Goal: Information Seeking & Learning: Learn about a topic

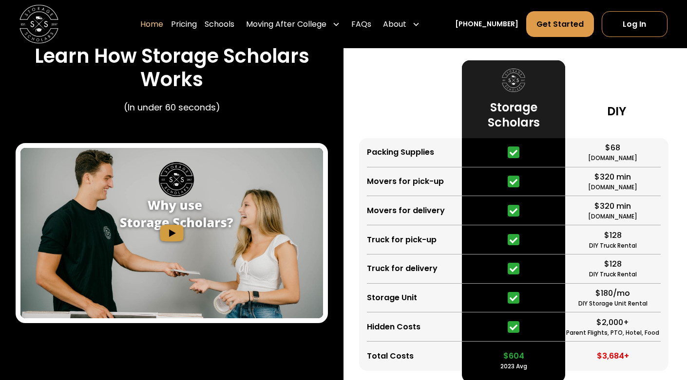
scroll to position [1772, 0]
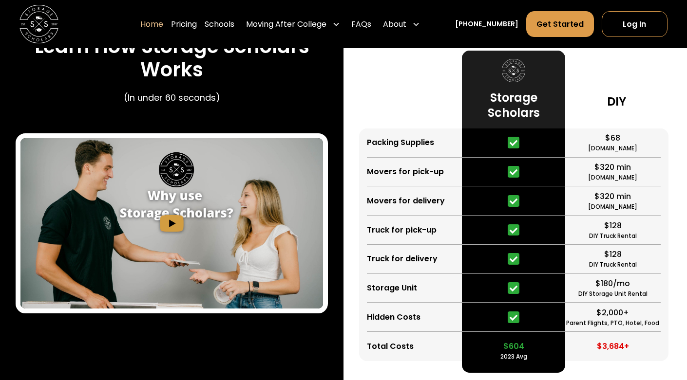
click at [172, 236] on img "open lightbox" at bounding box center [171, 223] width 302 height 170
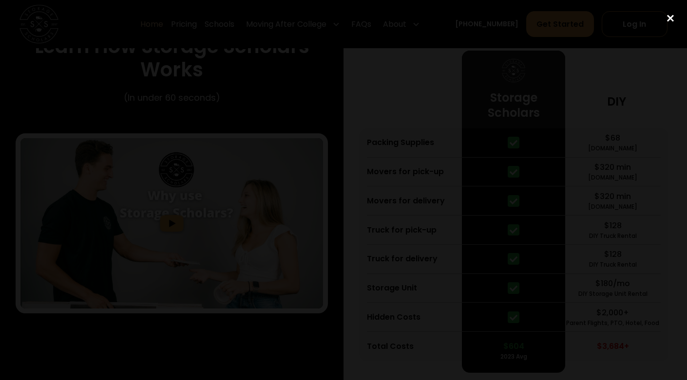
click at [668, 23] on div "close lightbox" at bounding box center [669, 18] width 33 height 21
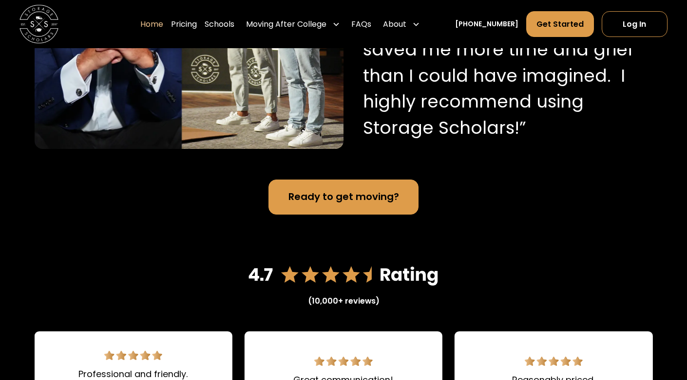
scroll to position [1111, 0]
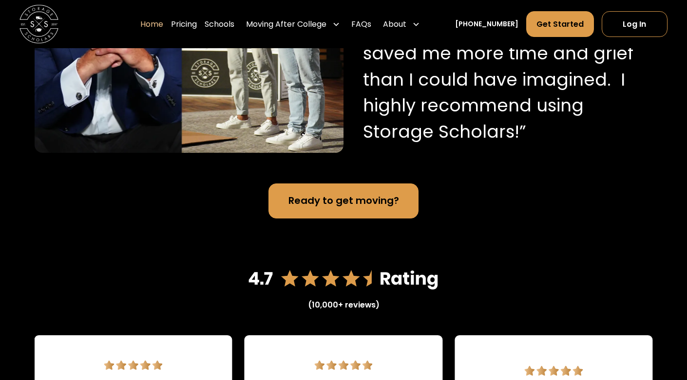
click at [361, 311] on div "(10,000+ reviews)" at bounding box center [344, 305] width 72 height 12
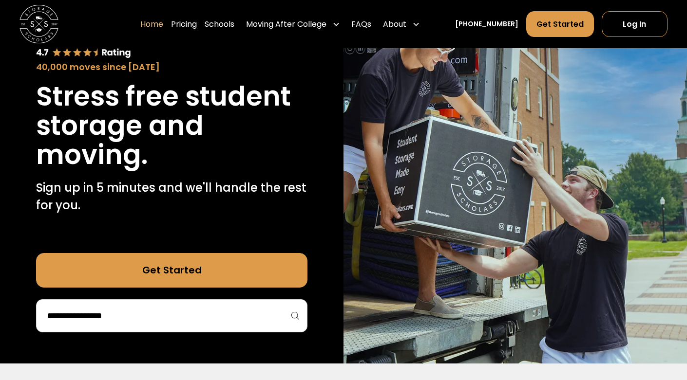
scroll to position [68, 0]
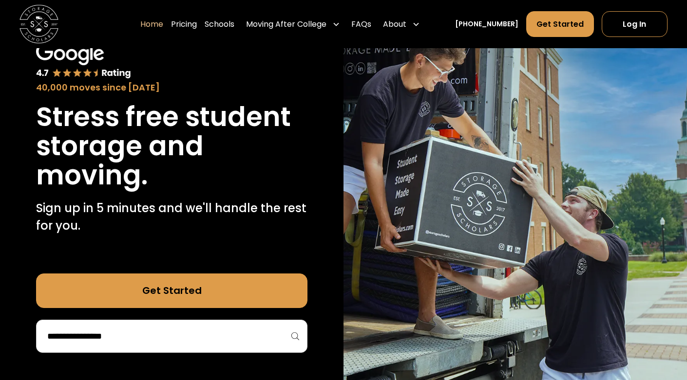
click at [284, 330] on input "search" at bounding box center [171, 336] width 251 height 17
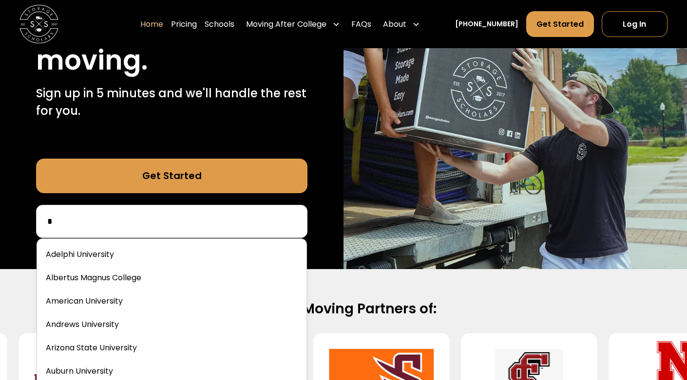
scroll to position [184, 0]
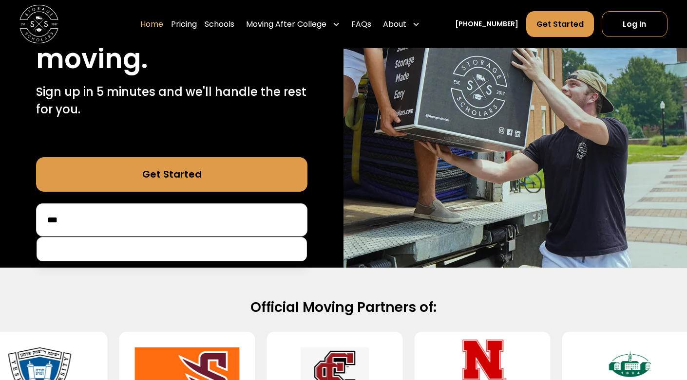
drag, startPoint x: 284, startPoint y: 330, endPoint x: 209, endPoint y: 256, distance: 105.4
click at [209, 256] on div at bounding box center [172, 249] width 271 height 24
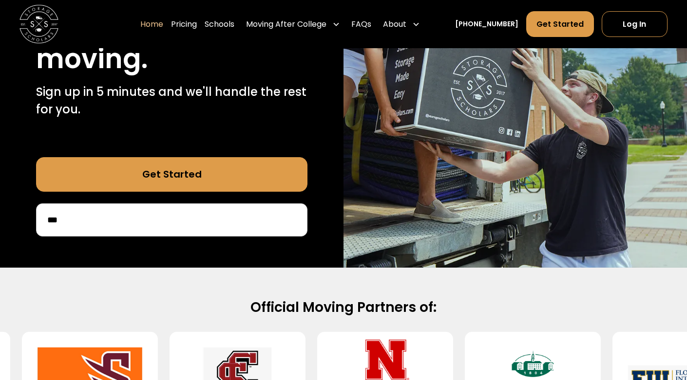
click at [140, 226] on div "***" at bounding box center [172, 220] width 272 height 33
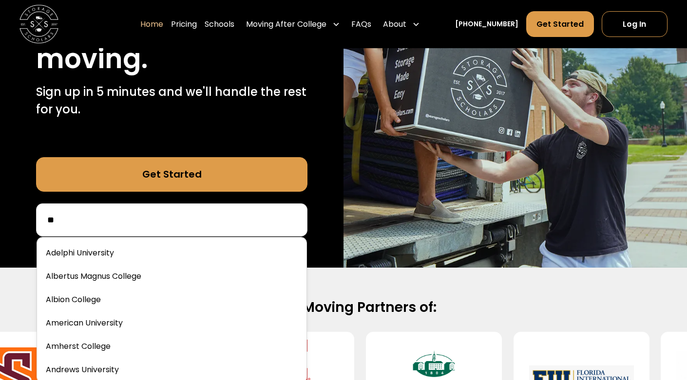
type input "*"
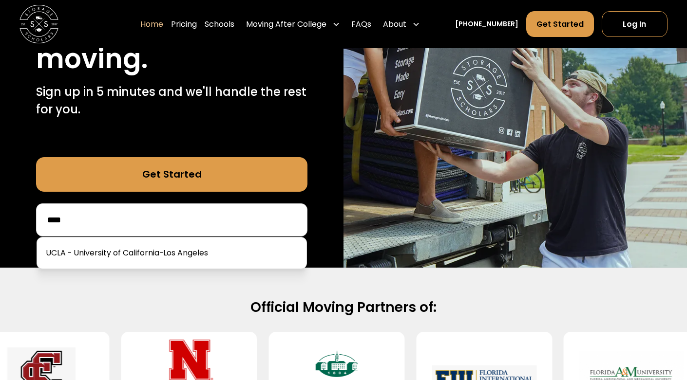
type input "****"
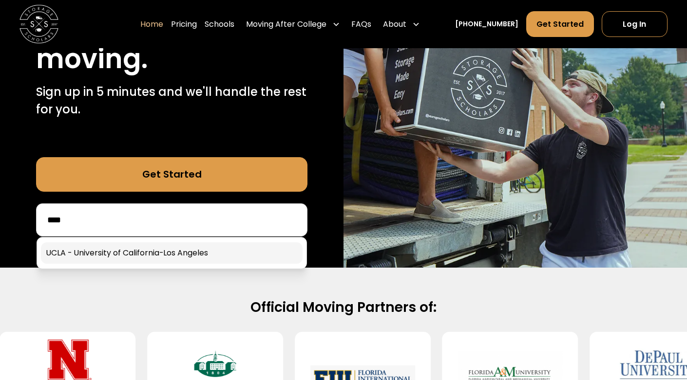
click at [109, 255] on link at bounding box center [172, 252] width 262 height 21
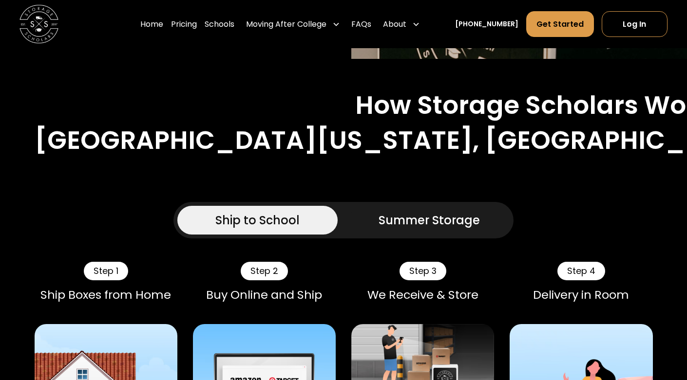
scroll to position [512, 0]
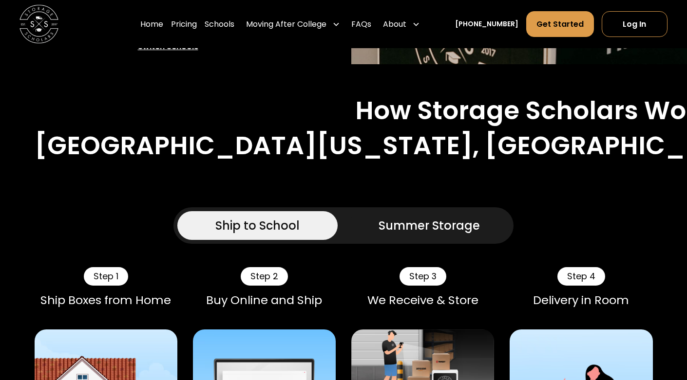
click at [448, 217] on div "Summer Storage" at bounding box center [428, 226] width 101 height 18
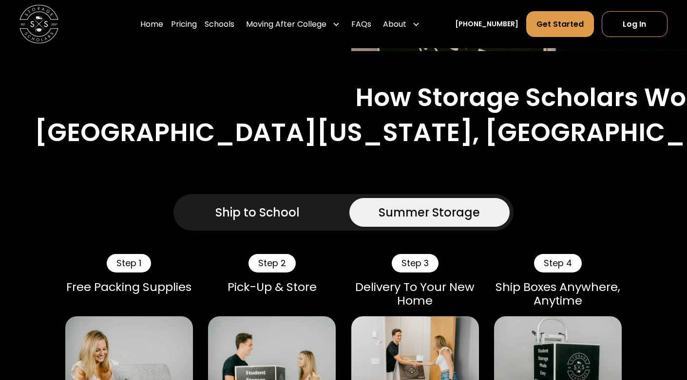
scroll to position [524, 0]
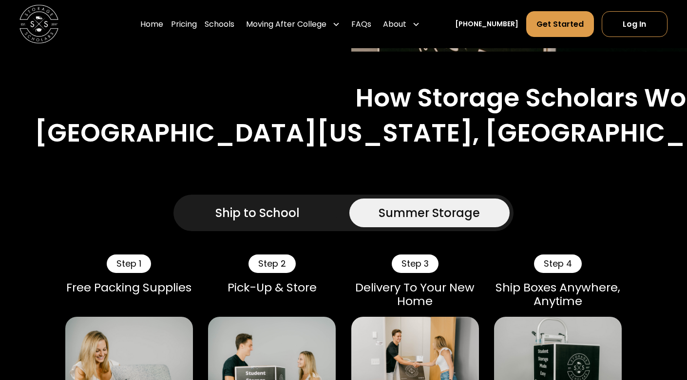
click at [274, 205] on div "Ship to School" at bounding box center [257, 214] width 84 height 18
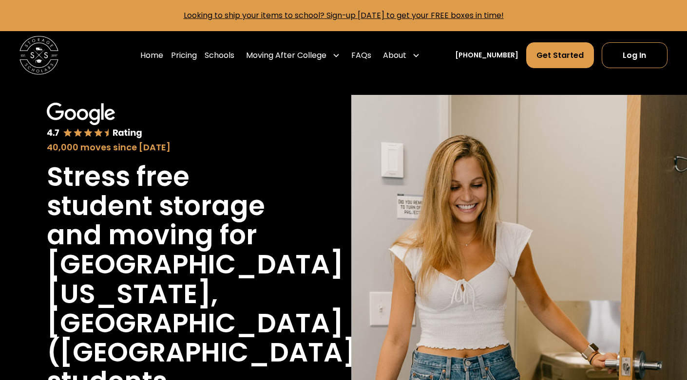
scroll to position [0, 0]
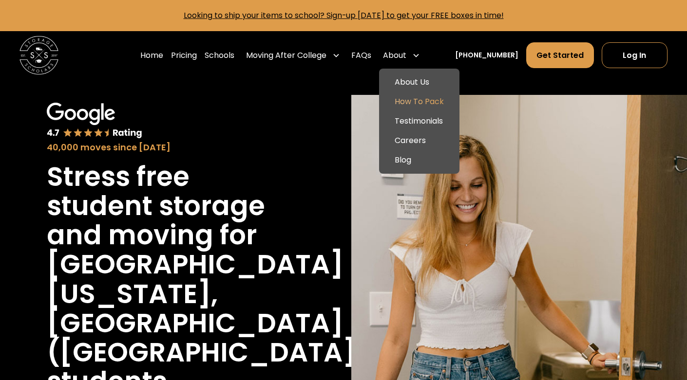
click at [435, 97] on link "How To Pack" at bounding box center [419, 101] width 73 height 19
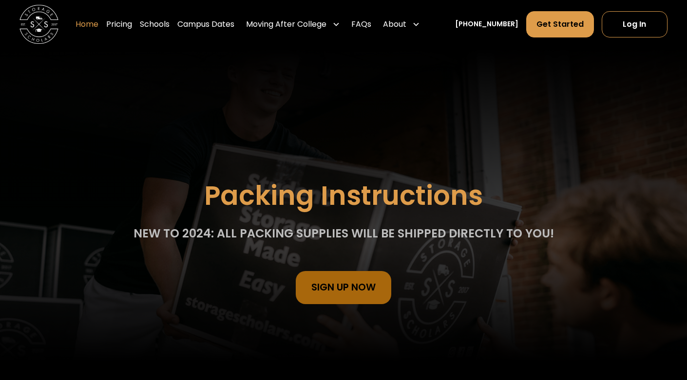
click at [98, 26] on link "Home" at bounding box center [86, 24] width 23 height 27
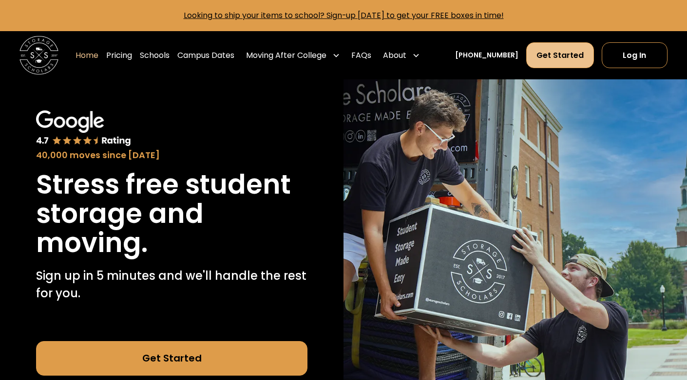
click at [569, 49] on link "Get Started" at bounding box center [560, 55] width 68 height 26
